Goal: Check status: Check status

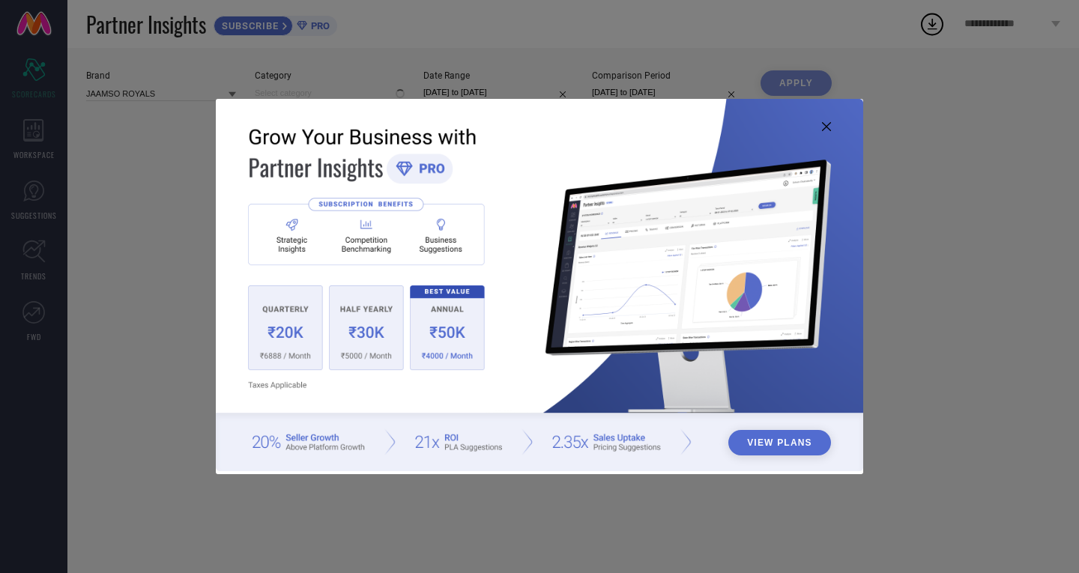
type input "All"
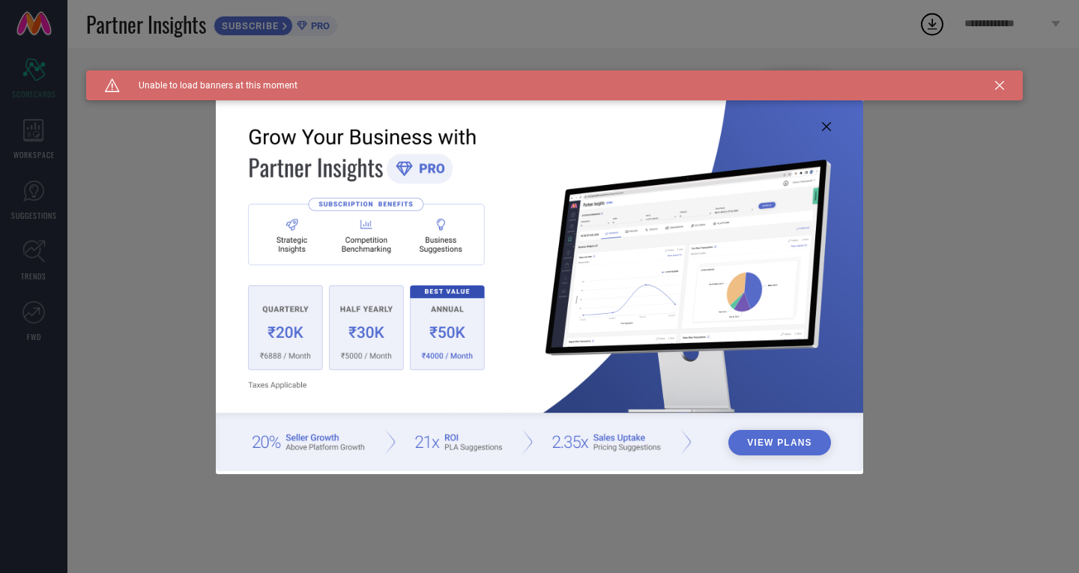
click at [823, 127] on icon at bounding box center [826, 126] width 9 height 9
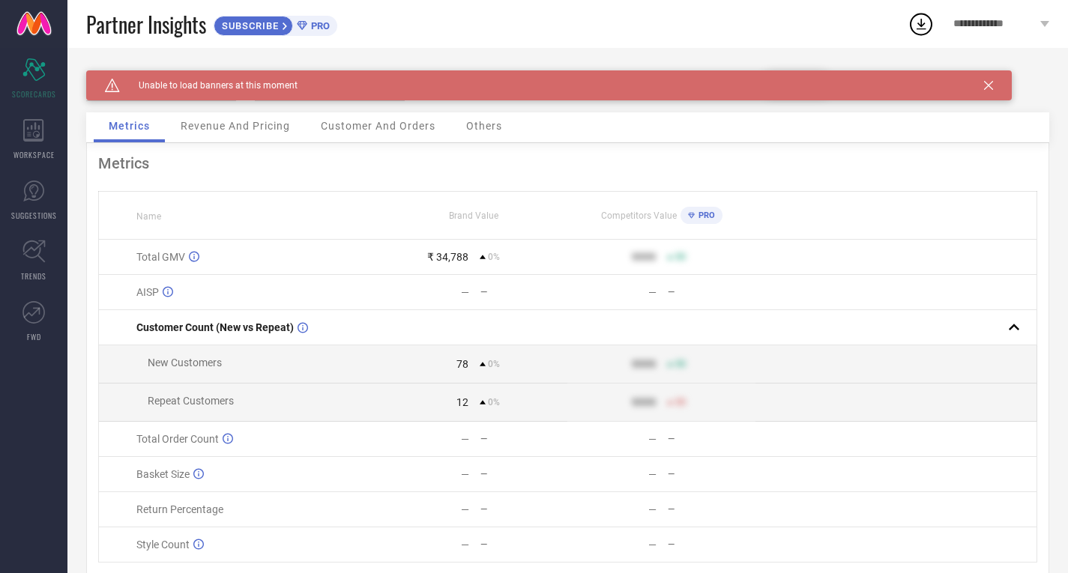
click at [991, 86] on icon at bounding box center [988, 85] width 9 height 9
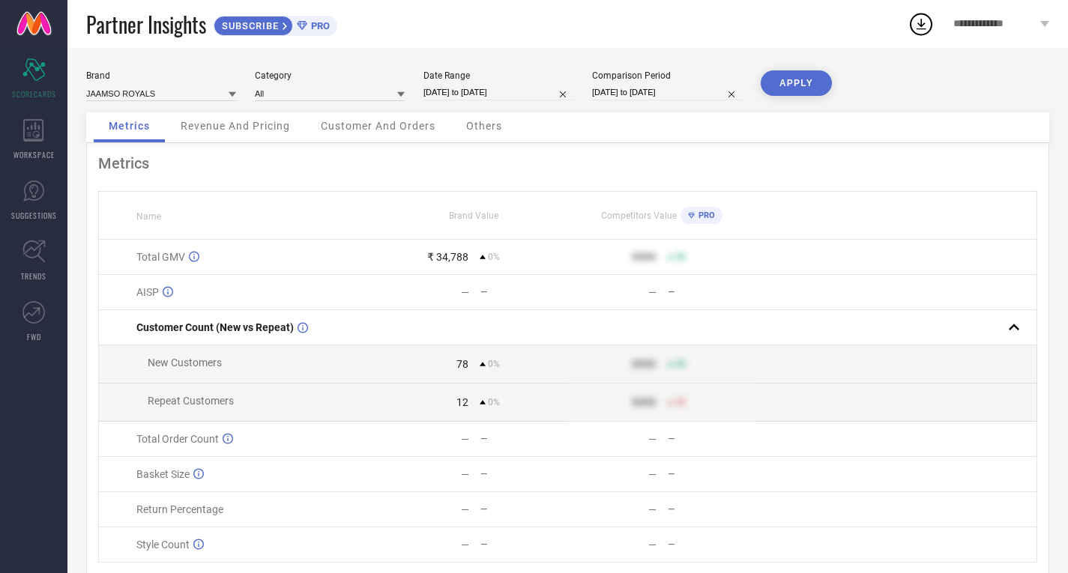
click at [502, 88] on input "[DATE] to [DATE]" at bounding box center [498, 93] width 150 height 16
select select "8"
select select "2025"
select select "9"
select select "2025"
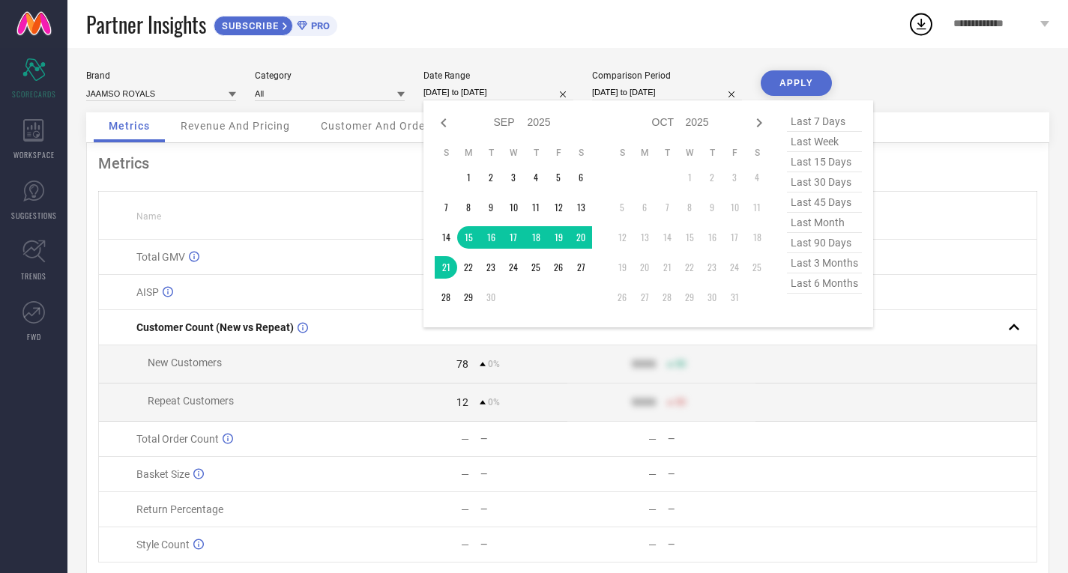
click at [834, 111] on div "Jan Feb Mar Apr May Jun [DATE] Aug Sep Oct Nov [DATE] 2016 2017 2018 2019 2020 …" at bounding box center [648, 213] width 450 height 227
click at [830, 116] on span "last 7 days" at bounding box center [824, 122] width 75 height 20
type input "[DATE] to [DATE]"
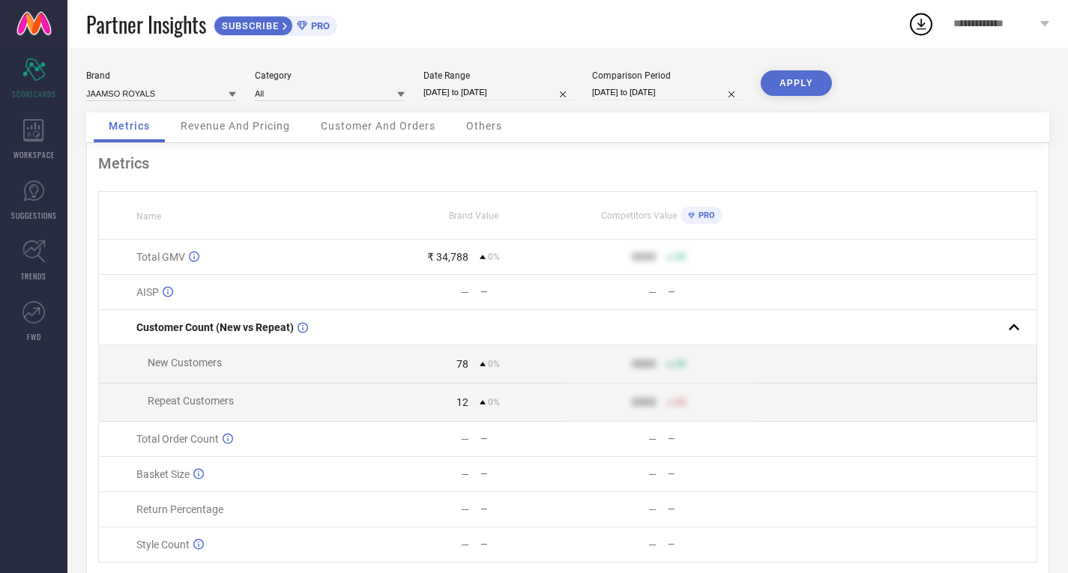
click at [645, 92] on input "[DATE] to [DATE]" at bounding box center [667, 93] width 150 height 16
select select "8"
select select "2025"
select select "9"
select select "2025"
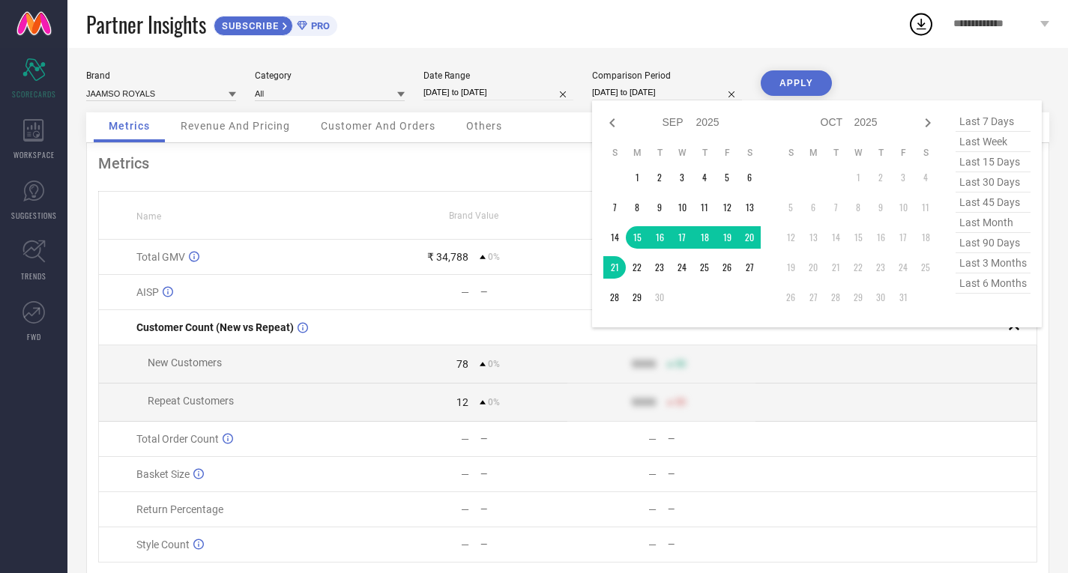
click at [979, 118] on span "last 7 days" at bounding box center [992, 122] width 75 height 20
type input "[DATE] to [DATE]"
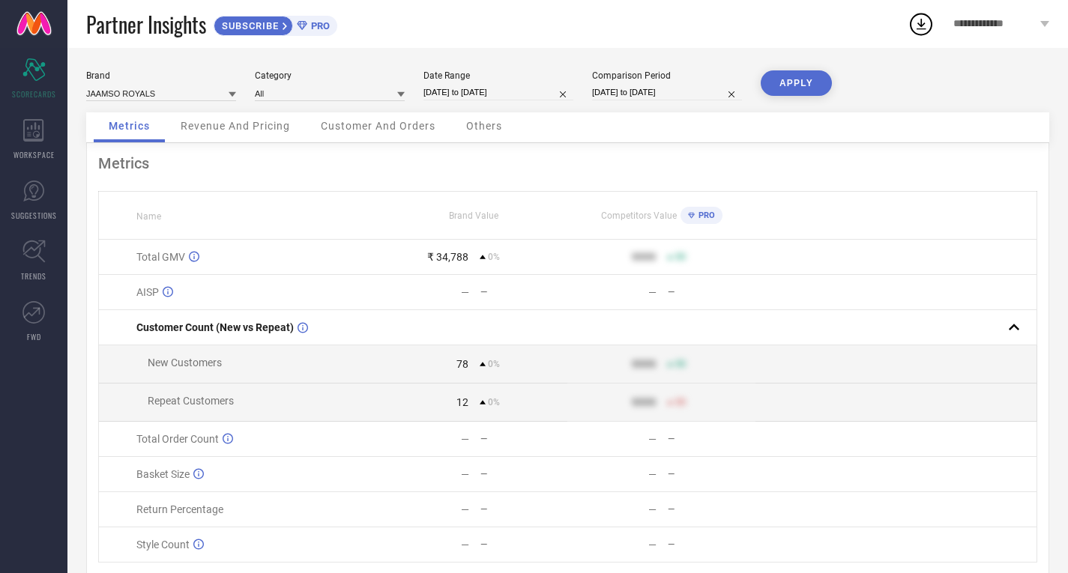
click at [792, 88] on button "APPLY" at bounding box center [796, 82] width 71 height 25
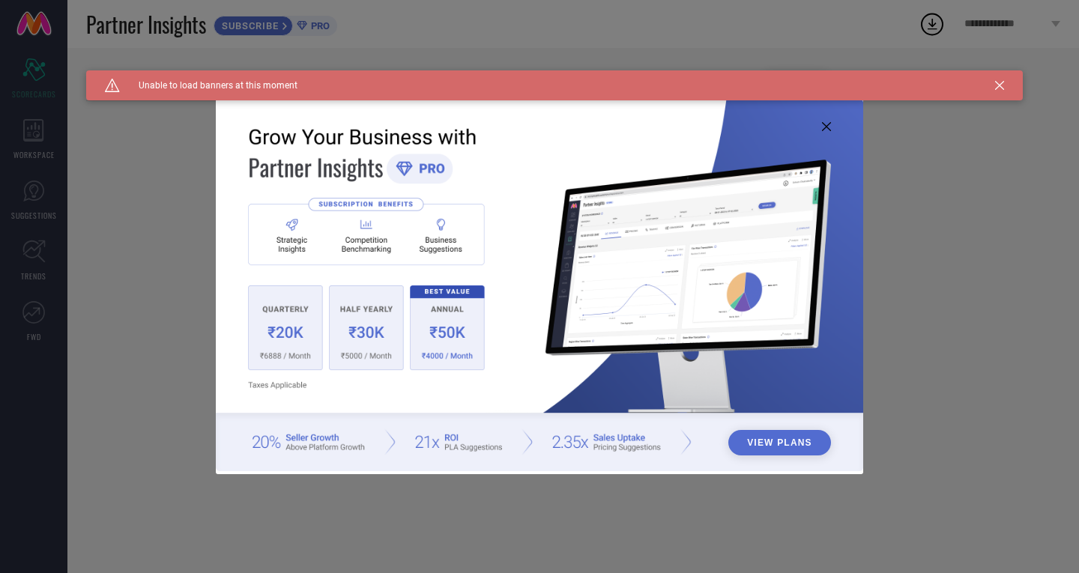
type input "All"
click at [822, 127] on icon at bounding box center [826, 126] width 9 height 9
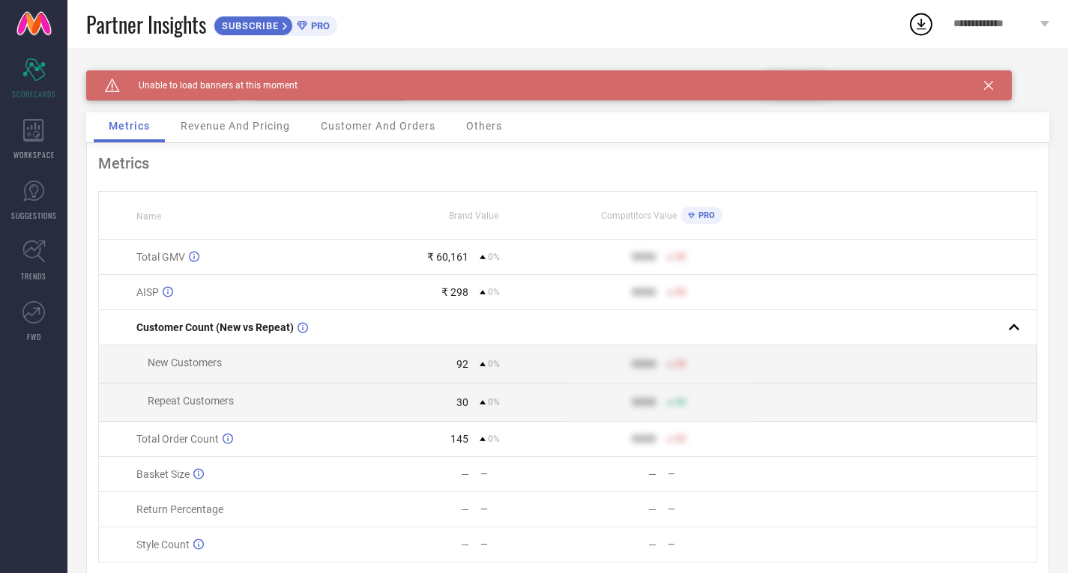
click at [984, 88] on icon at bounding box center [988, 85] width 9 height 9
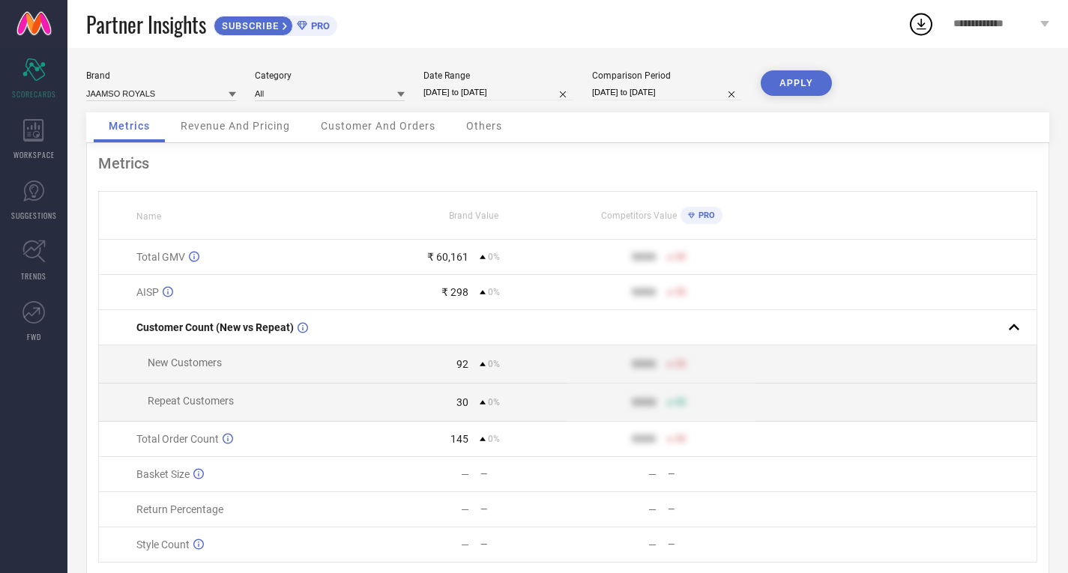
click at [495, 89] on input "[DATE] to [DATE]" at bounding box center [498, 93] width 150 height 16
select select "8"
select select "2025"
select select "9"
select select "2025"
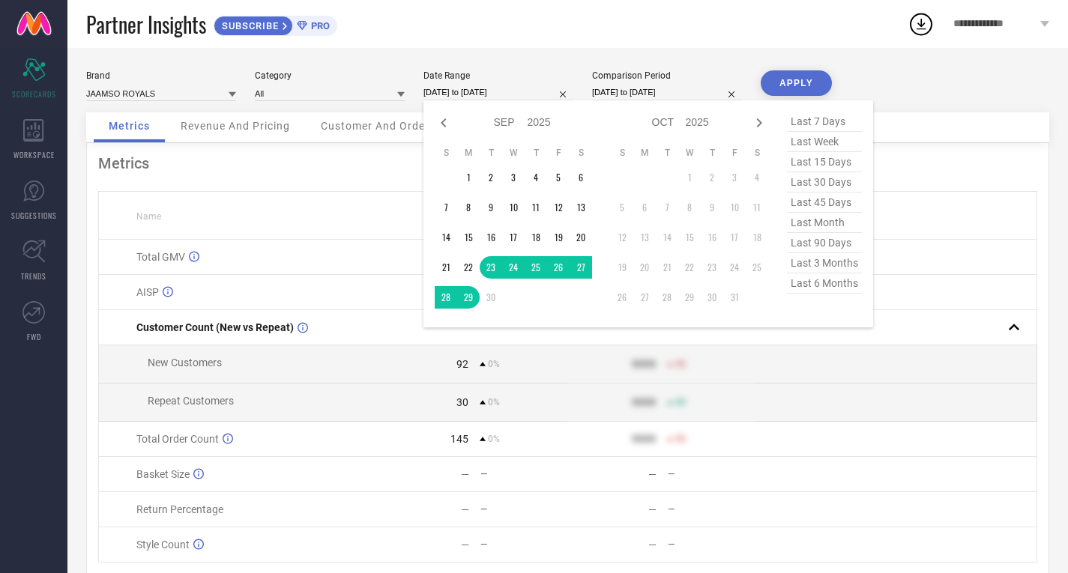
click at [803, 119] on span "last 7 days" at bounding box center [824, 122] width 75 height 20
type input "[DATE] to [DATE]"
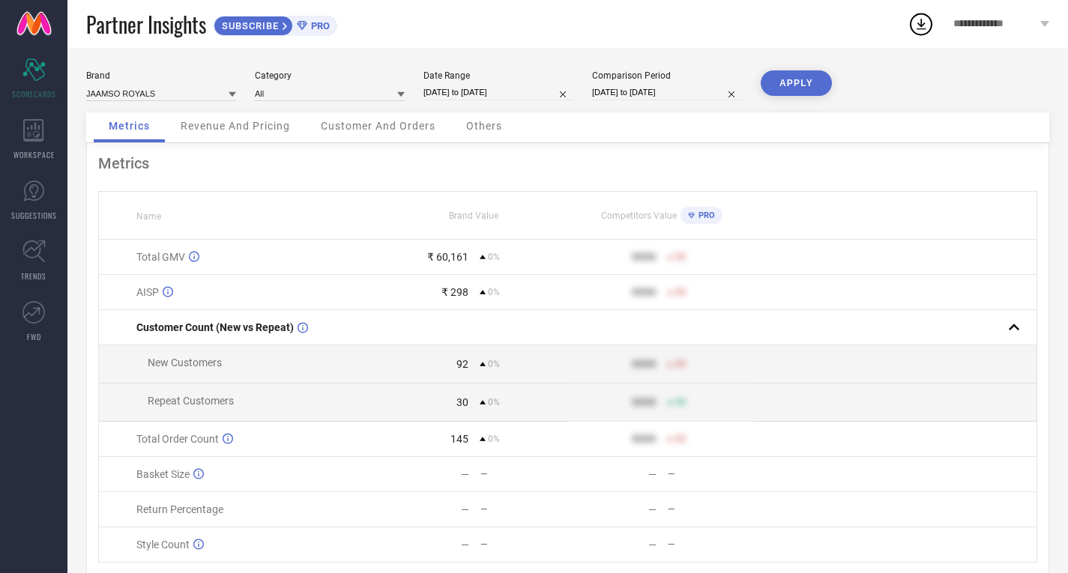
select select "8"
select select "2025"
select select "9"
select select "2025"
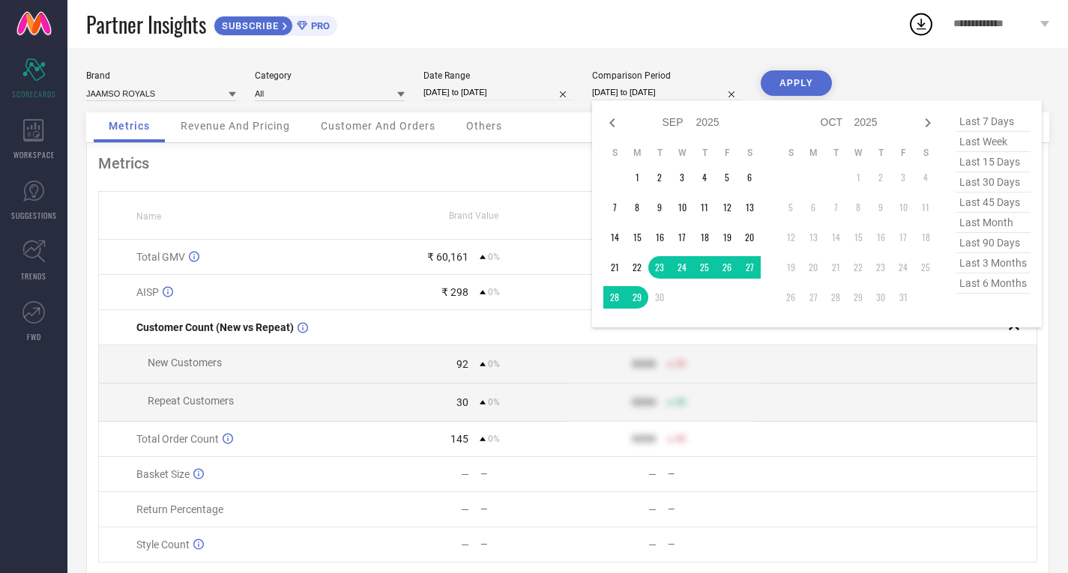
click at [660, 94] on input "[DATE] to [DATE]" at bounding box center [667, 93] width 150 height 16
click at [1009, 119] on span "last 7 days" at bounding box center [992, 122] width 75 height 20
type input "[DATE] to [DATE]"
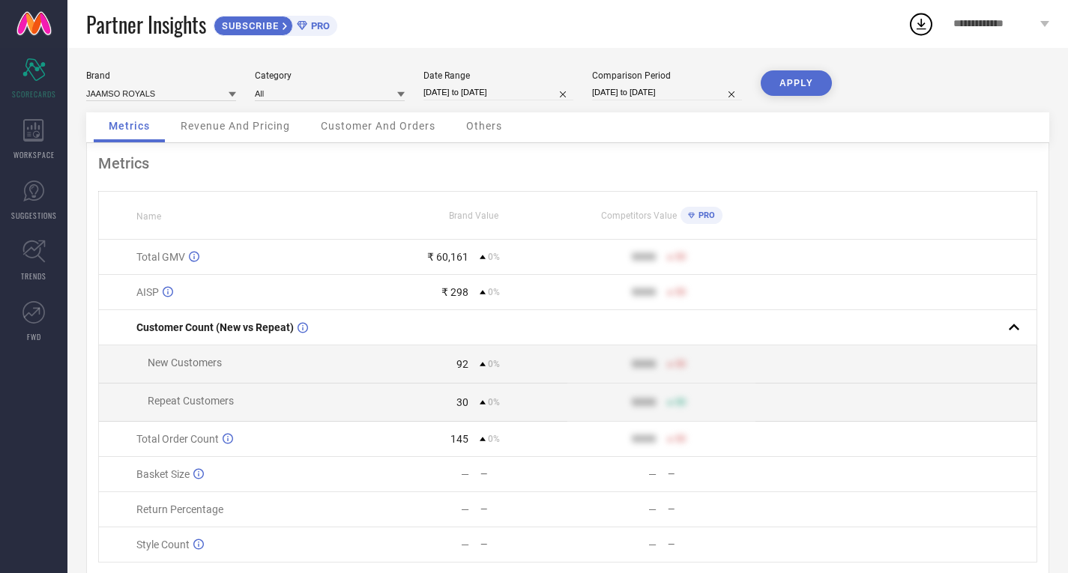
click at [805, 83] on button "APPLY" at bounding box center [796, 82] width 71 height 25
